Goal: Find contact information: Find contact information

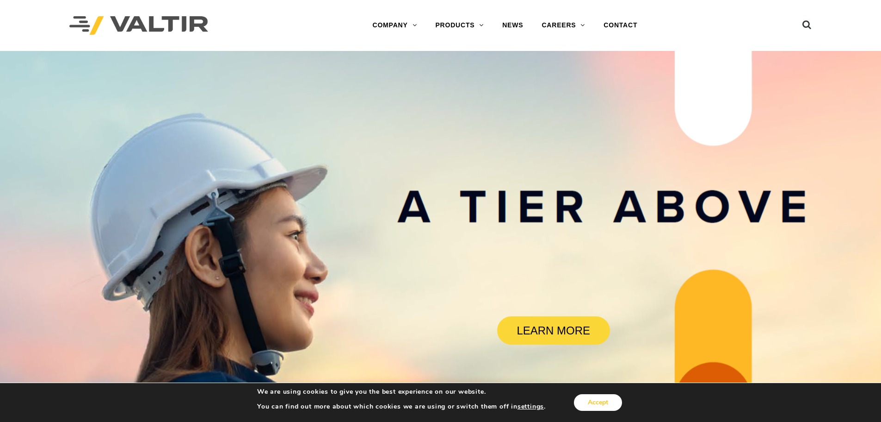
click at [606, 397] on button "Accept" at bounding box center [598, 402] width 48 height 17
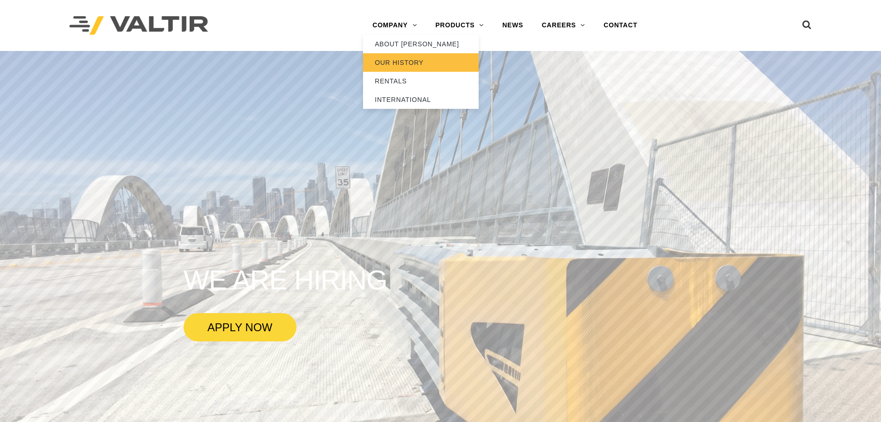
click at [395, 60] on link "OUR HISTORY" at bounding box center [421, 62] width 116 height 19
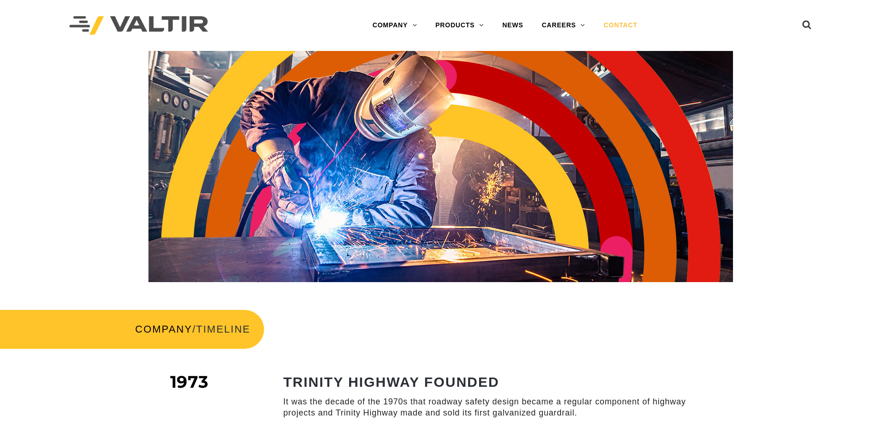
click at [627, 25] on link "CONTACT" at bounding box center [621, 25] width 52 height 19
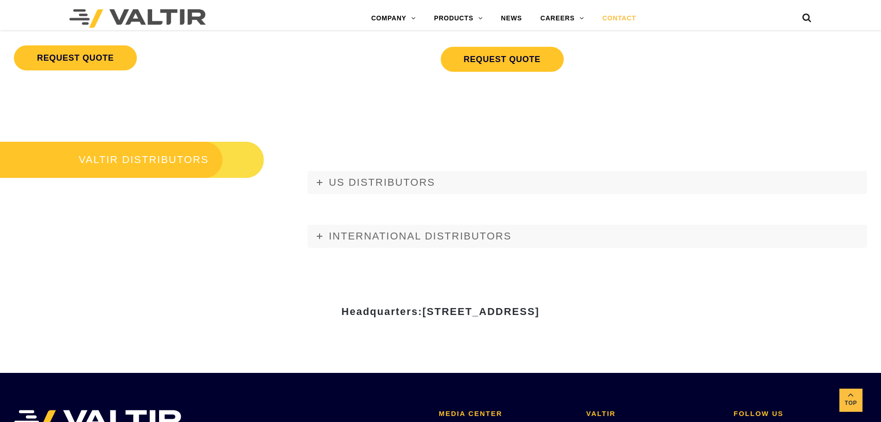
scroll to position [1064, 0]
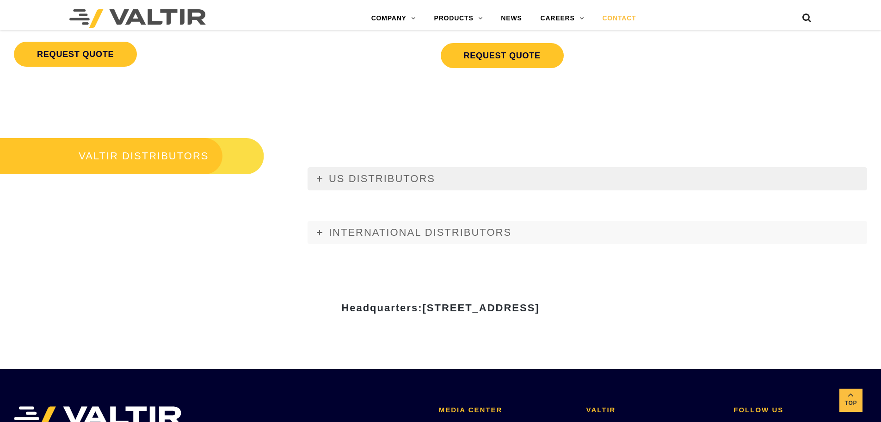
click at [379, 178] on span "US DISTRIBUTORS" at bounding box center [382, 179] width 106 height 12
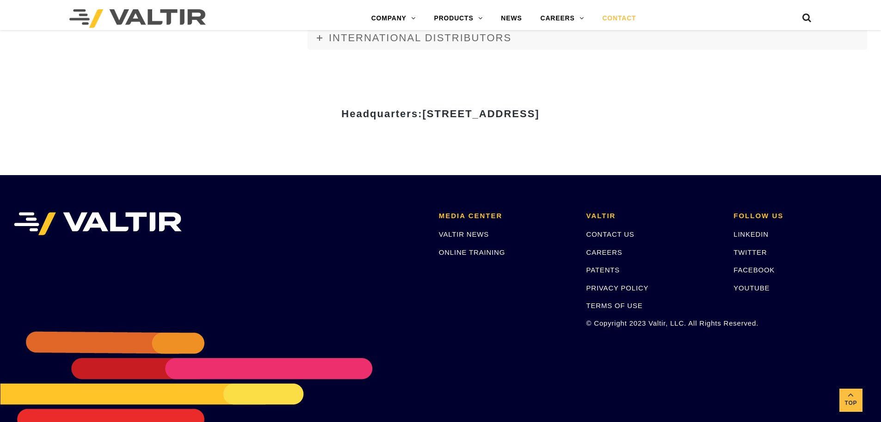
scroll to position [3951, 0]
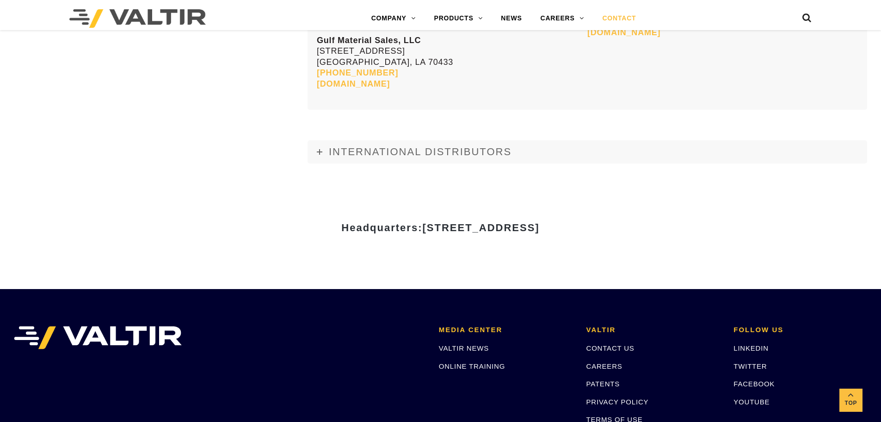
drag, startPoint x: 335, startPoint y: 225, endPoint x: 676, endPoint y: 229, distance: 340.6
click at [676, 229] on h3 "Headquarters: 15601 Dallas Parkway, Suite 525 | Addison, TX 75001" at bounding box center [440, 227] width 541 height 11
copy span "15601 Dallas Parkway, Suite 525 | Addison, TX 75001"
